Goal: Use online tool/utility: Use online tool/utility

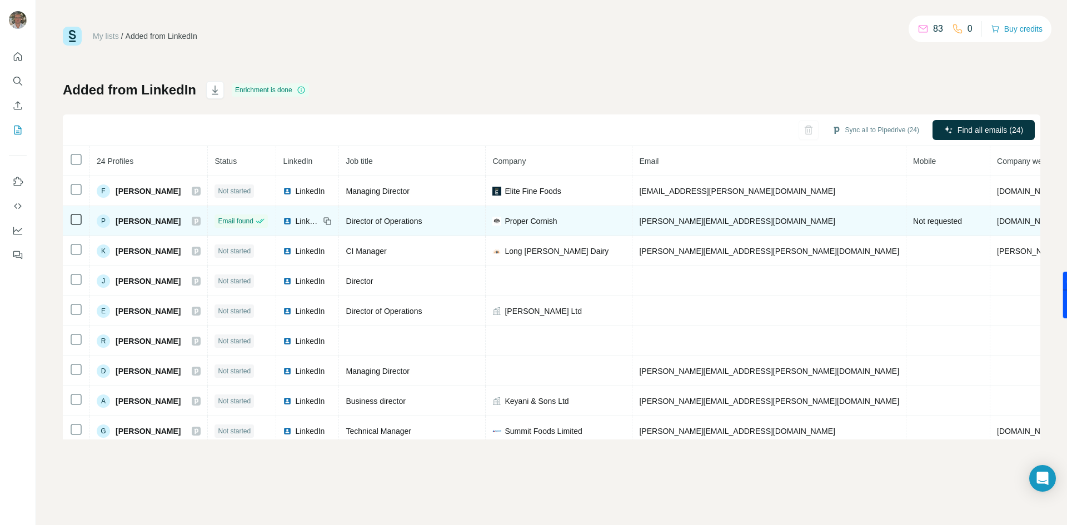
click at [913, 222] on span "Not requested" at bounding box center [937, 221] width 49 height 9
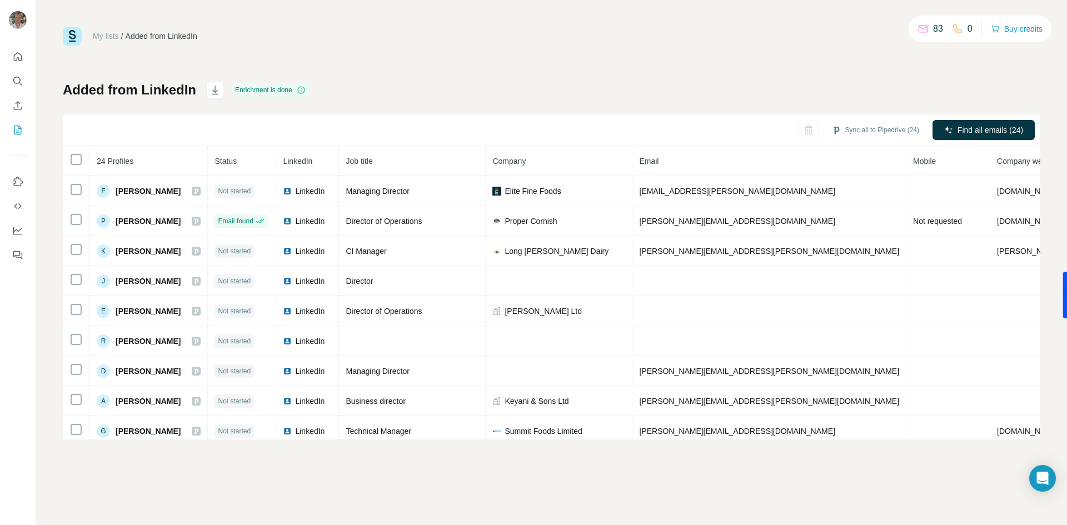
click at [304, 89] on icon at bounding box center [301, 90] width 9 height 9
click at [300, 89] on icon at bounding box center [301, 90] width 9 height 9
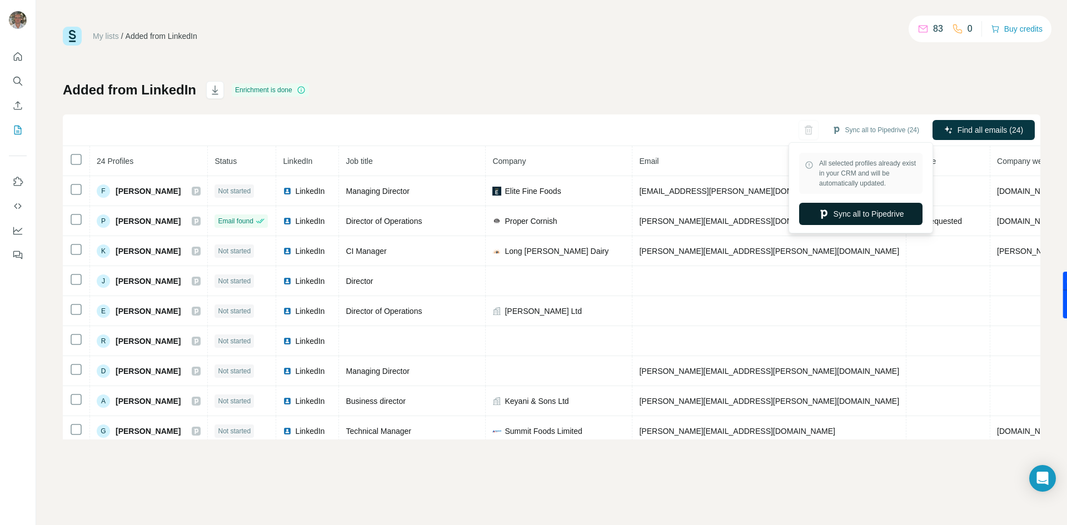
click at [880, 214] on button "Sync all to Pipedrive" at bounding box center [860, 214] width 123 height 22
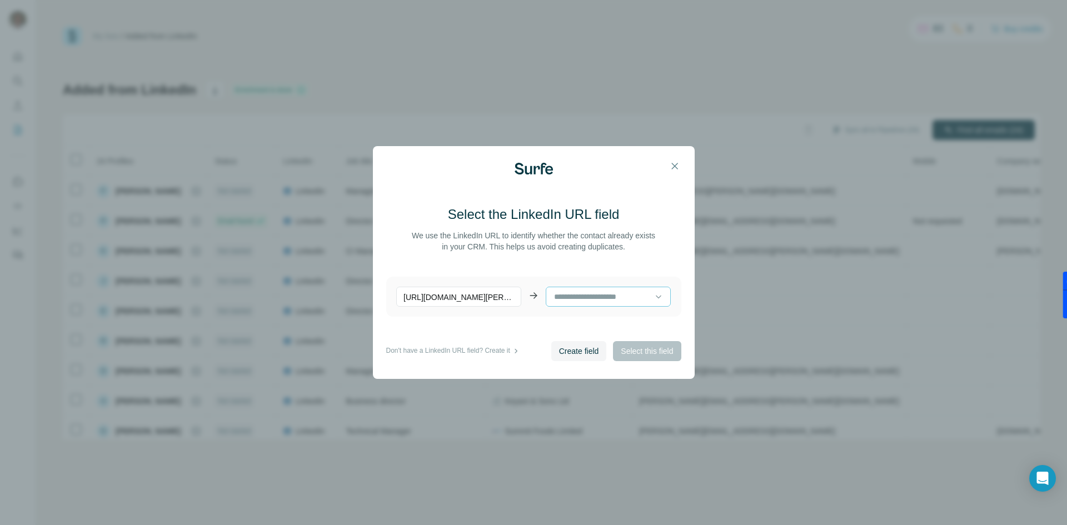
click at [624, 302] on input at bounding box center [604, 297] width 102 height 12
click at [479, 298] on p "[URL][DOMAIN_NAME][PERSON_NAME]" at bounding box center [458, 297] width 125 height 20
click at [620, 306] on div at bounding box center [608, 297] width 125 height 20
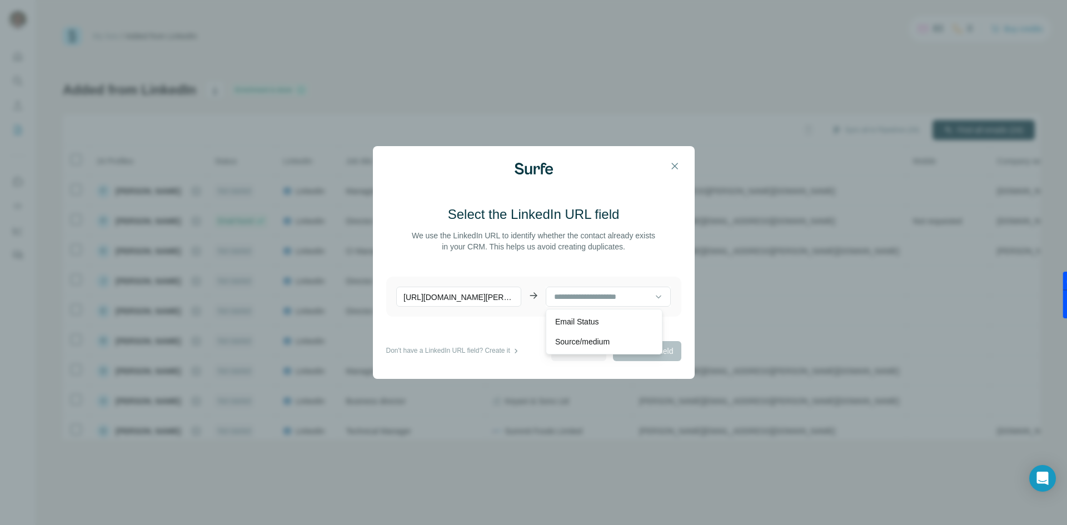
click at [731, 276] on div "Select the LinkedIn URL field We use the LinkedIn URL to identify whether the c…" at bounding box center [533, 262] width 1067 height 525
click at [668, 168] on button "button" at bounding box center [675, 166] width 22 height 22
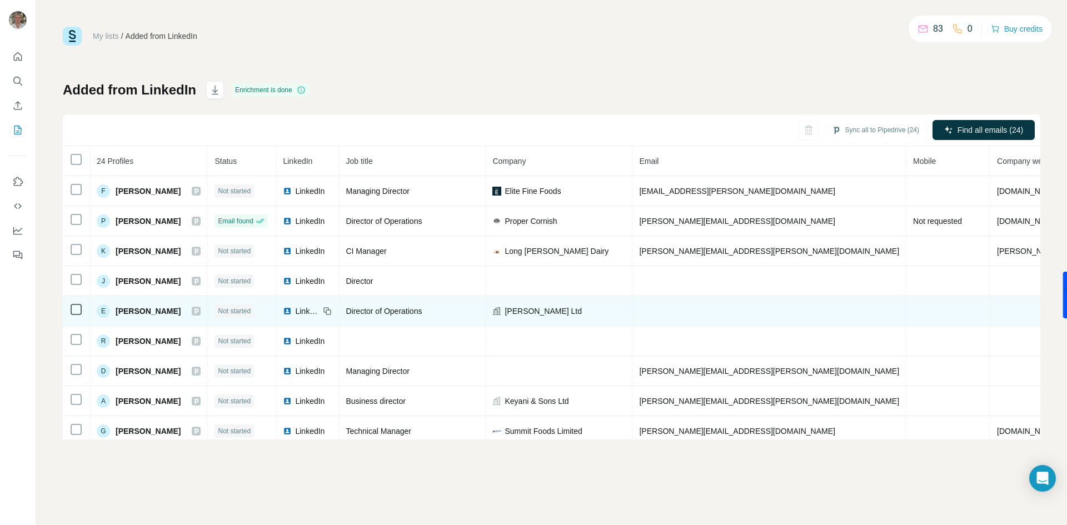
click at [163, 312] on span "[PERSON_NAME]" at bounding box center [148, 311] width 65 height 11
